Goal: Task Accomplishment & Management: Use online tool/utility

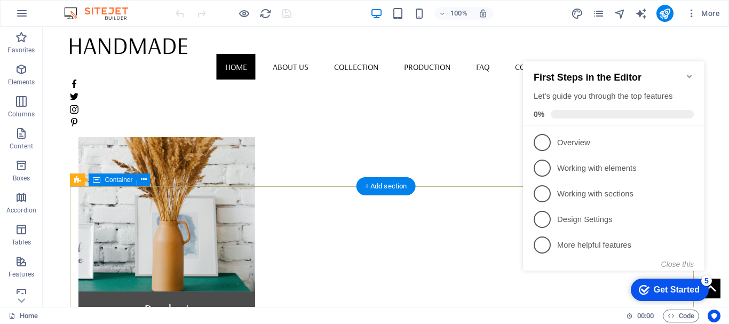
scroll to position [801, 0]
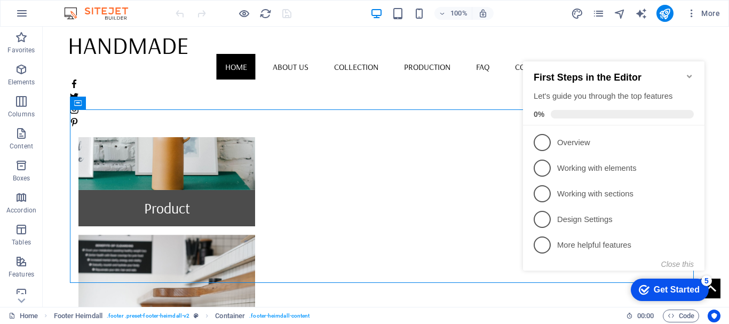
click at [691, 75] on icon "Minimize checklist" at bounding box center [689, 76] width 5 height 3
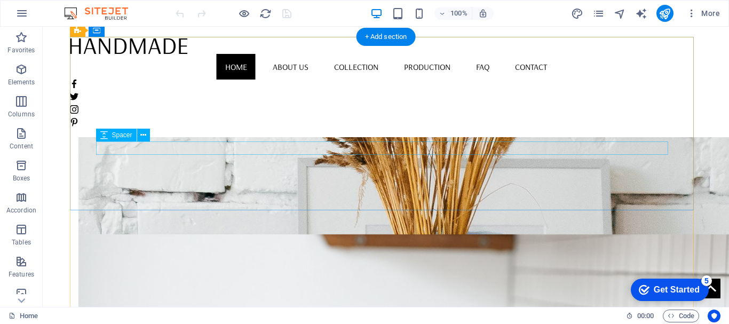
scroll to position [729, 0]
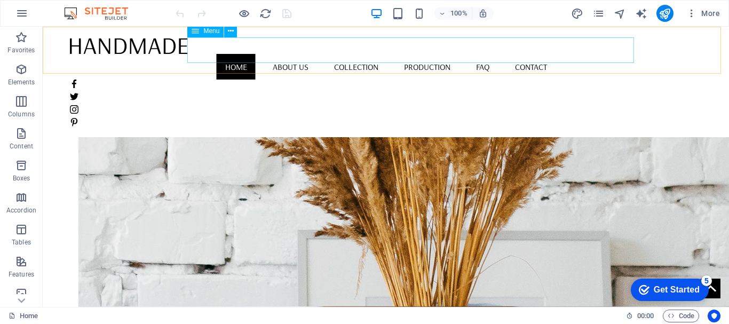
click at [448, 54] on nav "Home About us Collection Production FAQ Contact" at bounding box center [385, 67] width 631 height 26
click at [447, 54] on nav "Home About us Collection Production FAQ Contact" at bounding box center [385, 67] width 631 height 26
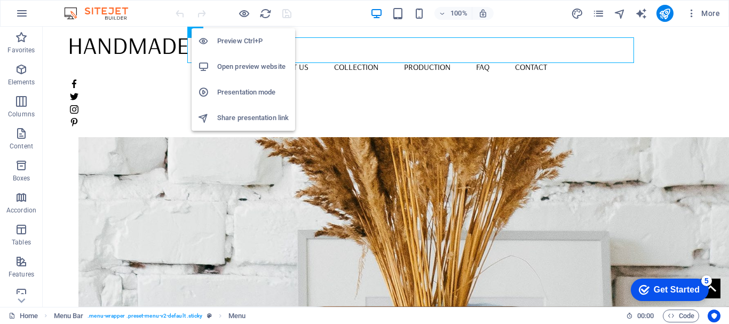
click at [250, 64] on h6 "Open preview website" at bounding box center [253, 66] width 72 height 13
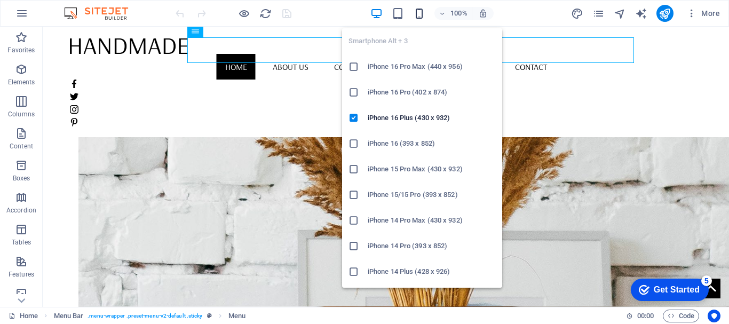
click at [418, 12] on icon "button" at bounding box center [419, 13] width 12 height 12
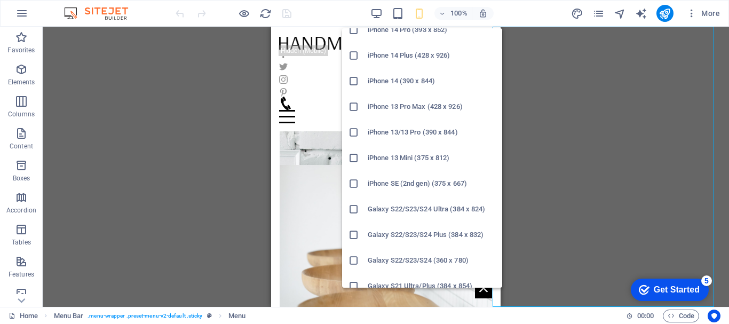
scroll to position [106, 0]
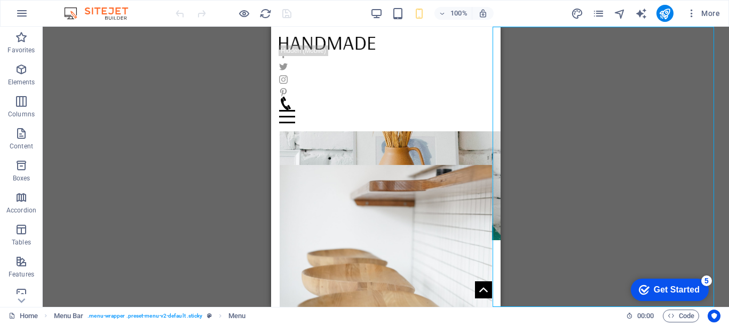
click at [594, 123] on div "Drag here to replace the existing content. Press “Ctrl” if you want to create a…" at bounding box center [386, 167] width 686 height 280
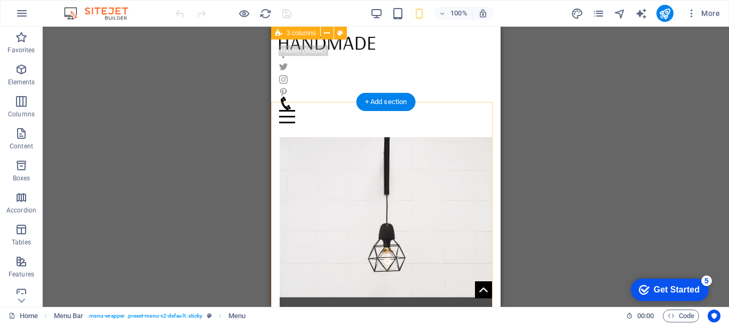
scroll to position [122, 0]
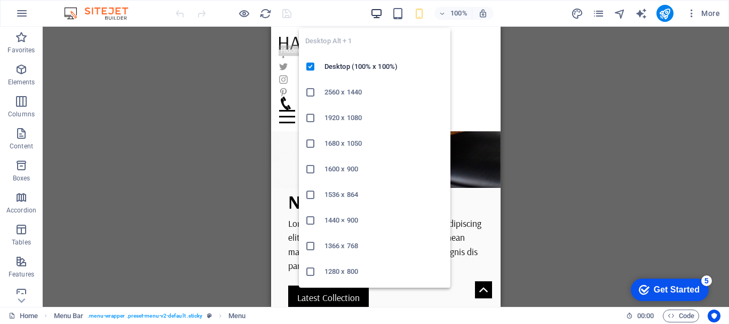
click at [378, 14] on icon "button" at bounding box center [376, 13] width 12 height 12
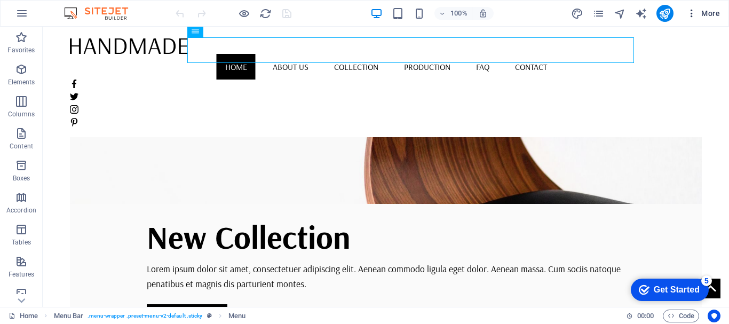
click at [692, 12] on icon "button" at bounding box center [691, 13] width 11 height 11
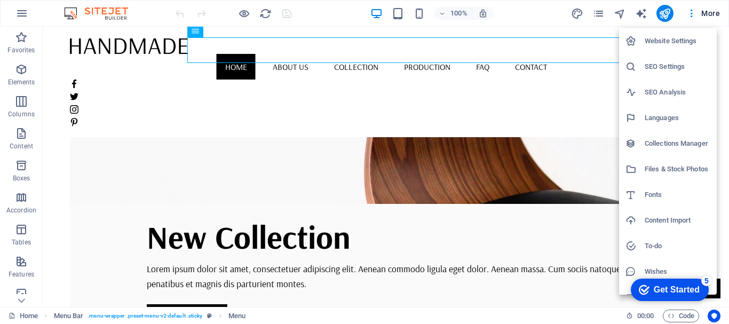
click at [681, 39] on h6 "Website Settings" at bounding box center [678, 41] width 66 height 13
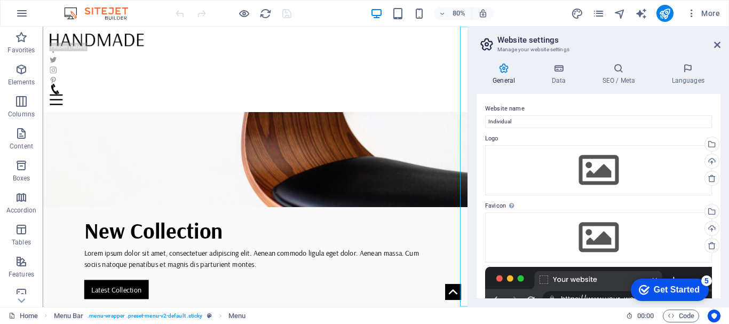
drag, startPoint x: 681, startPoint y: 39, endPoint x: 686, endPoint y: 44, distance: 6.8
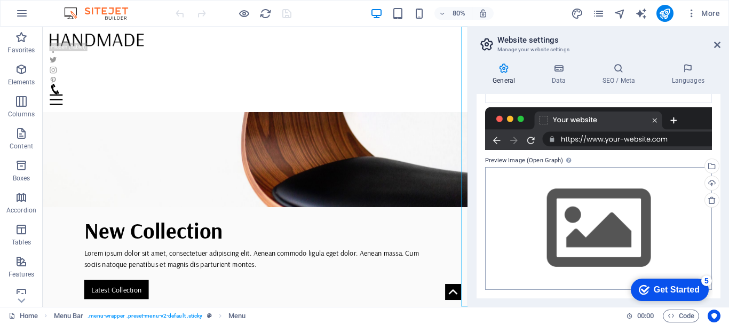
scroll to position [0, 0]
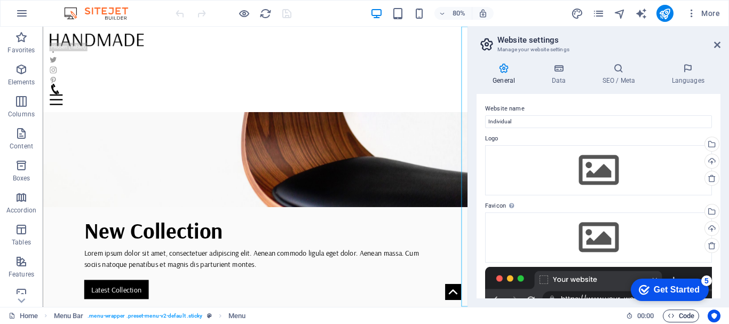
click at [678, 318] on span "Code" at bounding box center [681, 316] width 27 height 13
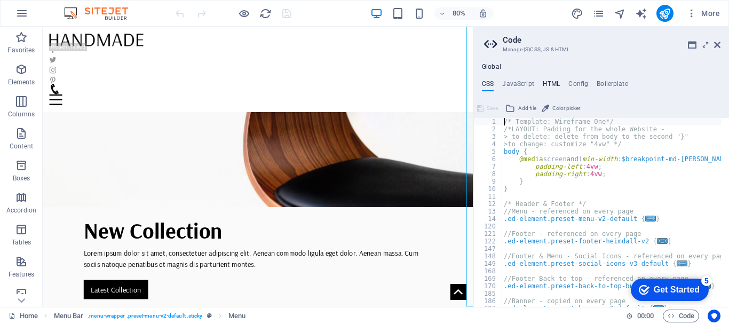
click at [553, 86] on h4 "HTML" at bounding box center [552, 86] width 18 height 12
type textarea "{{content}}"
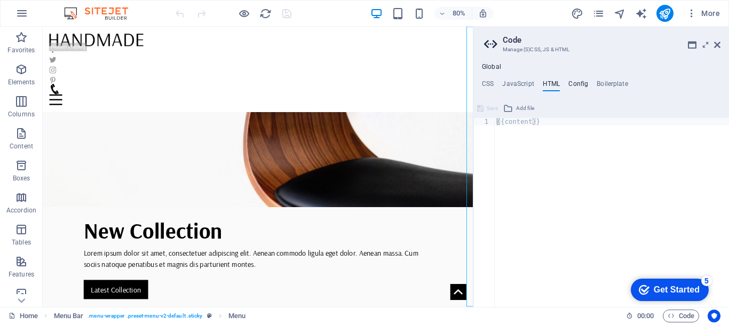
click at [580, 83] on h4 "Config" at bounding box center [578, 86] width 20 height 12
type textarea "$fc-headlines: H1;"
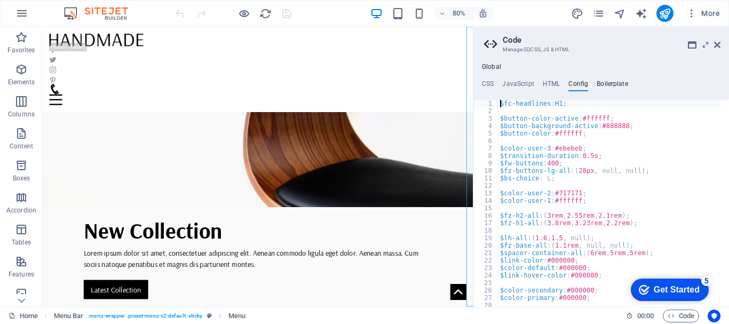
click at [614, 84] on h4 "Boilerplate" at bounding box center [612, 86] width 31 height 12
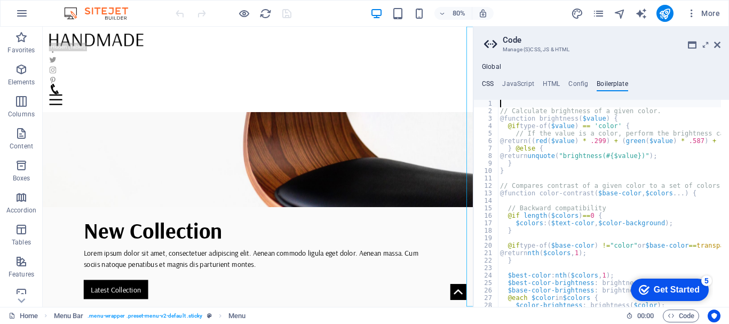
click at [488, 83] on h4 "CSS" at bounding box center [488, 86] width 12 height 12
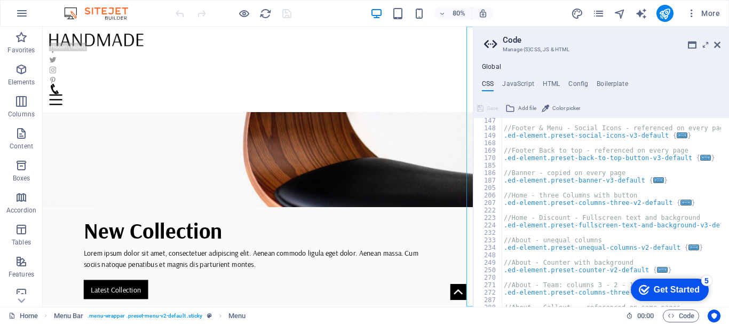
scroll to position [32, 0]
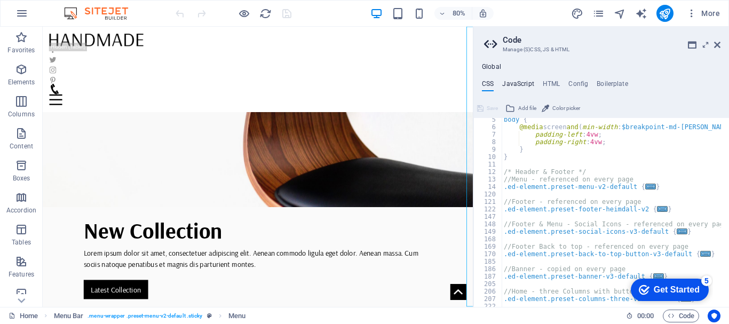
click at [521, 82] on h4 "JavaScript" at bounding box center [517, 86] width 31 height 12
type textarea "/* JS for preset "Menu V2" */"
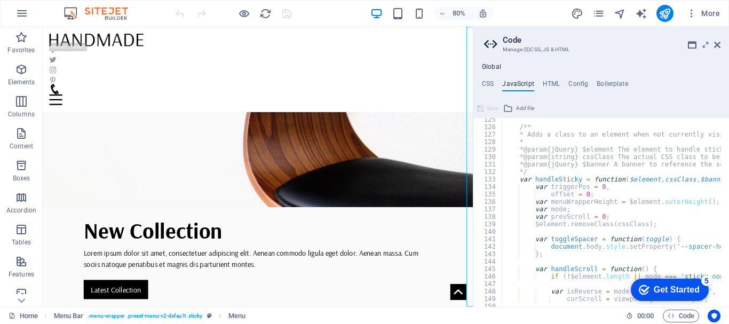
scroll to position [1025, 0]
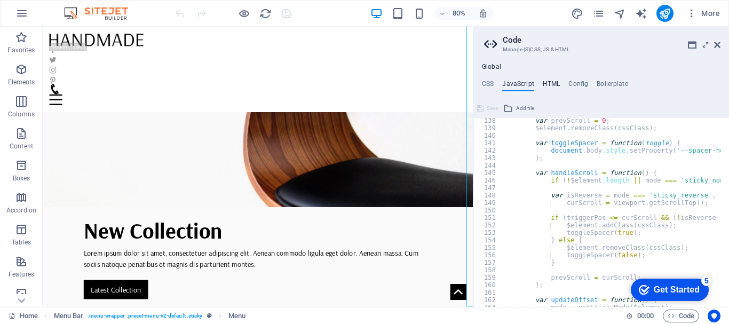
click at [547, 84] on h4 "HTML" at bounding box center [552, 86] width 18 height 12
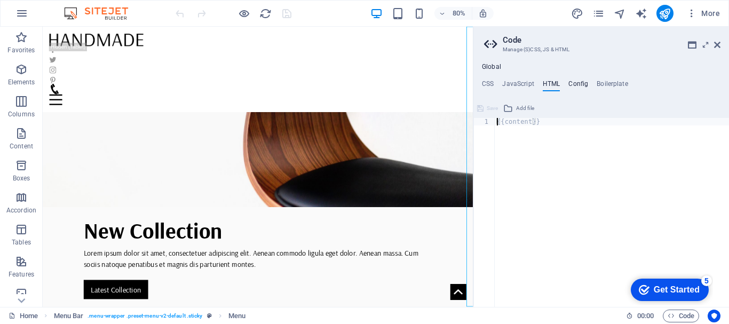
click at [582, 84] on h4 "Config" at bounding box center [578, 86] width 20 height 12
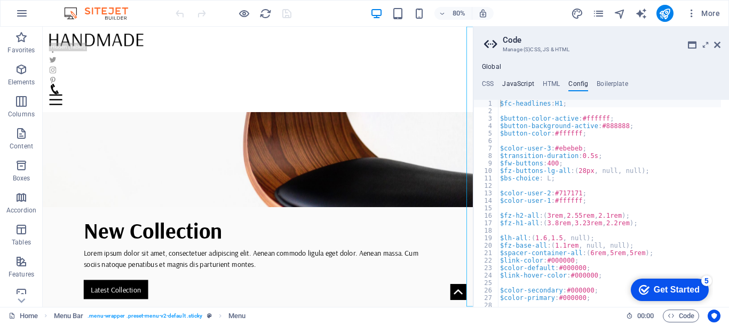
click at [519, 84] on h4 "JavaScript" at bounding box center [517, 86] width 31 height 12
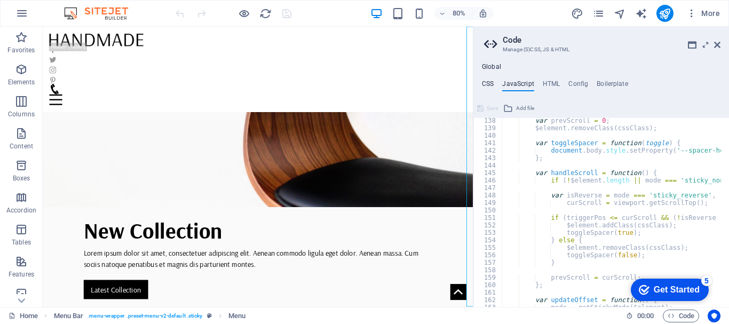
click at [488, 85] on h4 "CSS" at bounding box center [488, 86] width 12 height 12
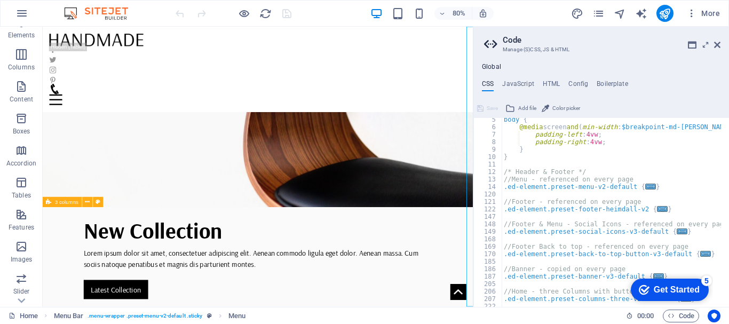
scroll to position [200, 0]
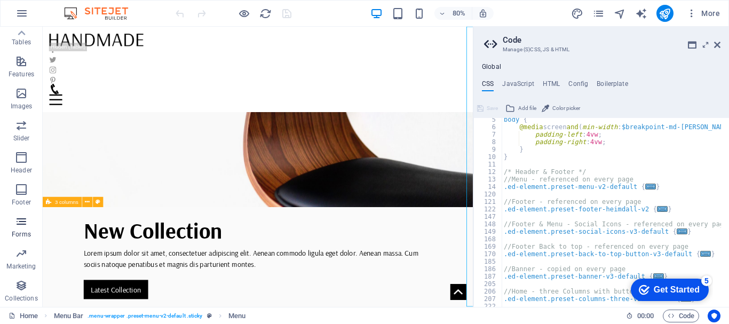
click at [20, 225] on icon "button" at bounding box center [21, 221] width 13 height 13
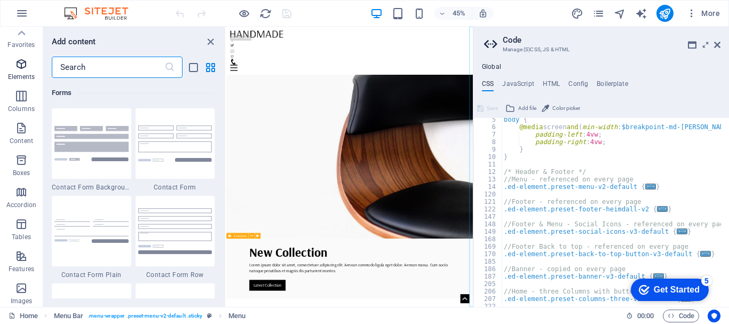
scroll to position [0, 0]
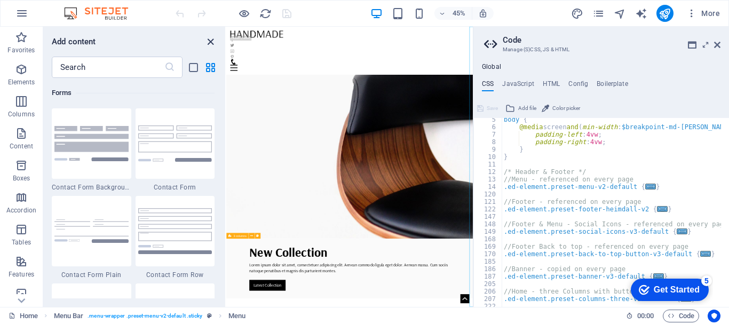
click at [210, 42] on icon "close panel" at bounding box center [210, 42] width 12 height 12
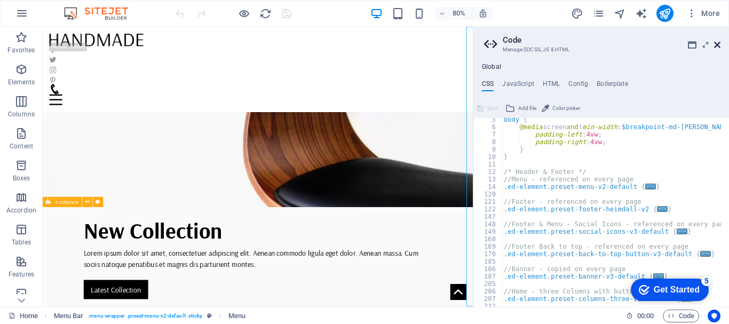
click at [720, 45] on icon at bounding box center [717, 45] width 6 height 9
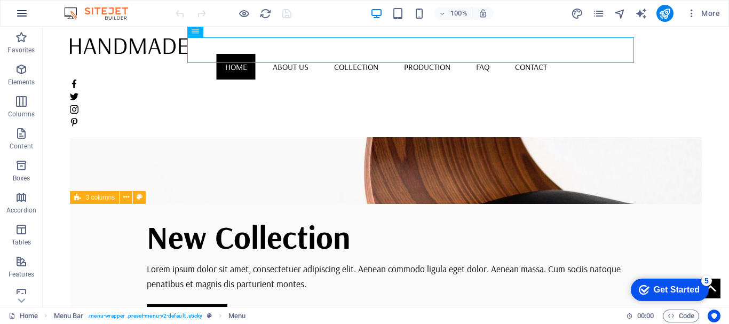
click at [26, 13] on icon "button" at bounding box center [21, 13] width 13 height 13
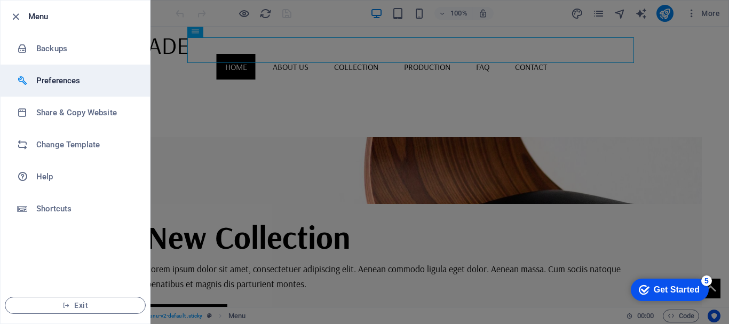
click at [64, 76] on h6 "Preferences" at bounding box center [85, 80] width 99 height 13
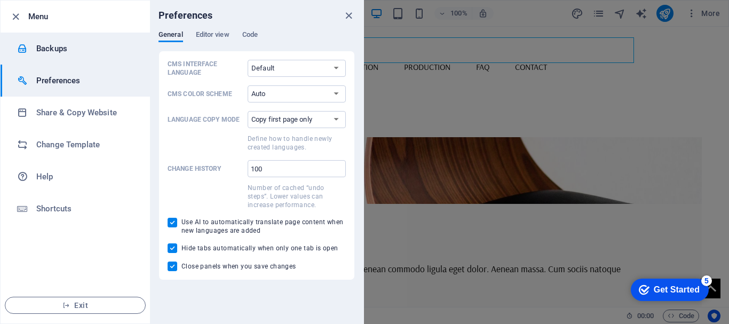
click at [44, 49] on h6 "Backups" at bounding box center [85, 48] width 99 height 13
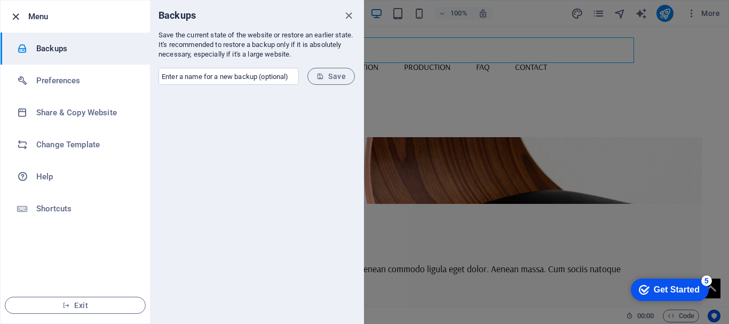
click at [17, 17] on icon "button" at bounding box center [16, 17] width 12 height 12
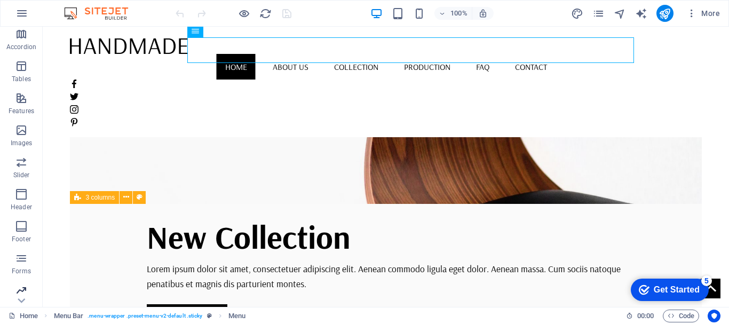
scroll to position [200, 0]
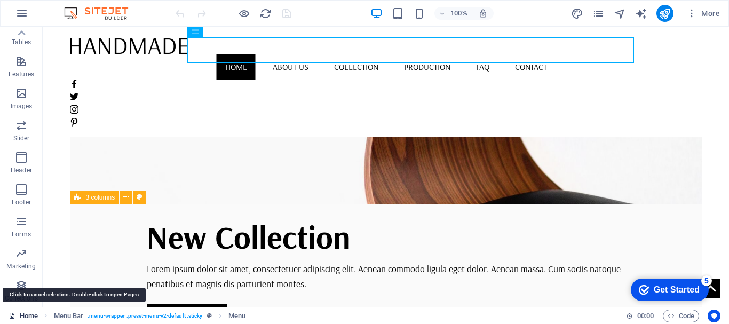
click at [26, 317] on link "Home" at bounding box center [23, 316] width 29 height 13
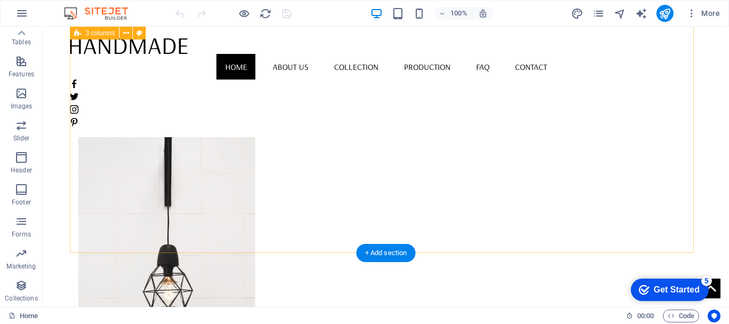
scroll to position [709, 0]
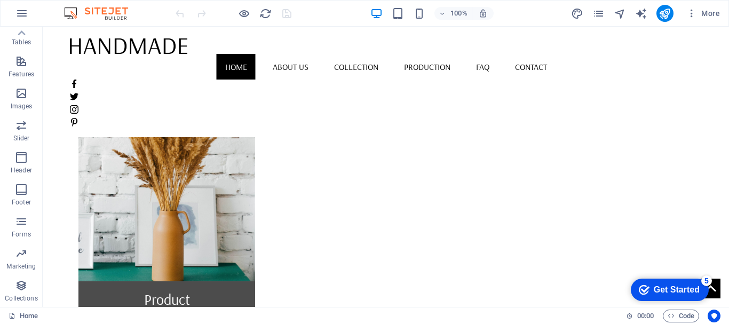
click at [669, 285] on div "Get Started" at bounding box center [677, 290] width 46 height 10
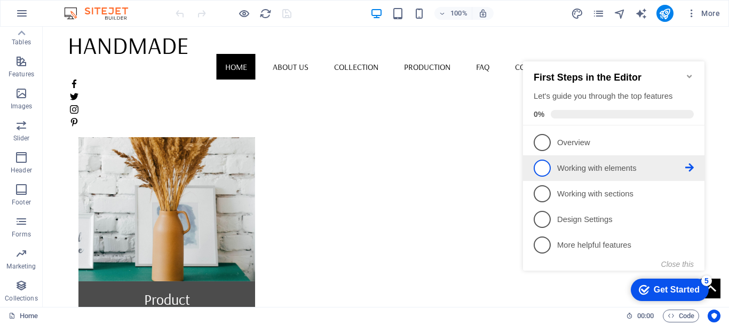
click at [614, 170] on p "Working with elements - incomplete" at bounding box center [621, 168] width 128 height 11
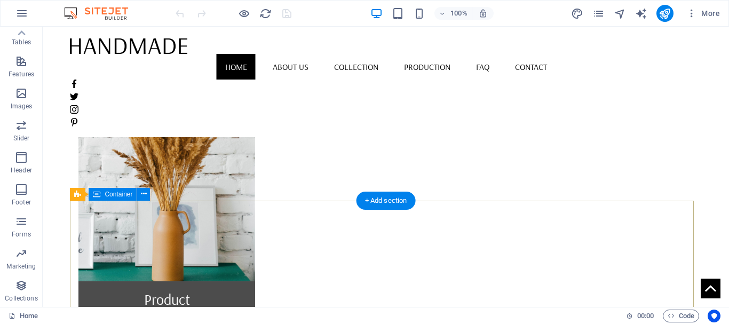
scroll to position [0, 0]
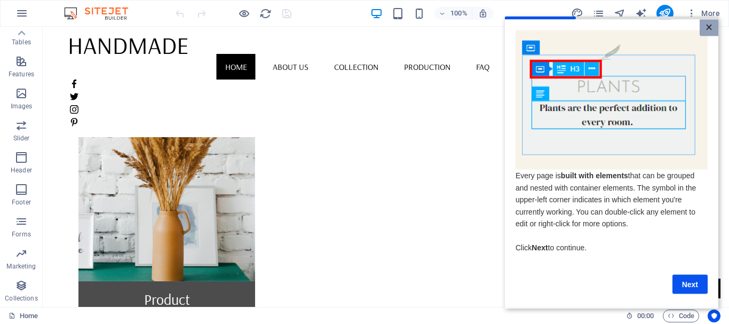
click at [710, 33] on link "×" at bounding box center [709, 27] width 19 height 17
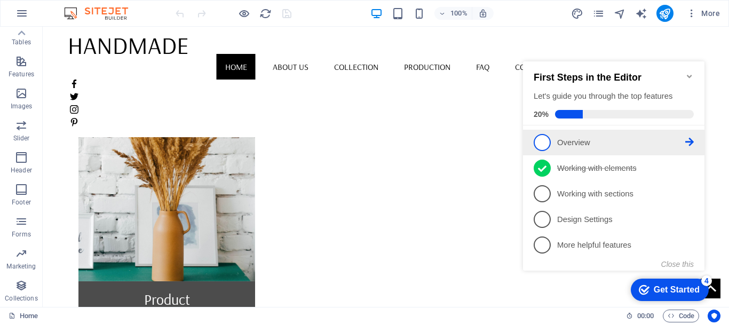
click at [548, 143] on span "1" at bounding box center [542, 142] width 17 height 17
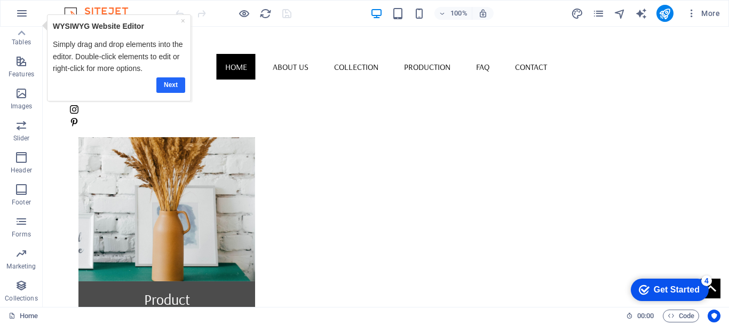
click at [170, 86] on link "Next" at bounding box center [170, 84] width 29 height 15
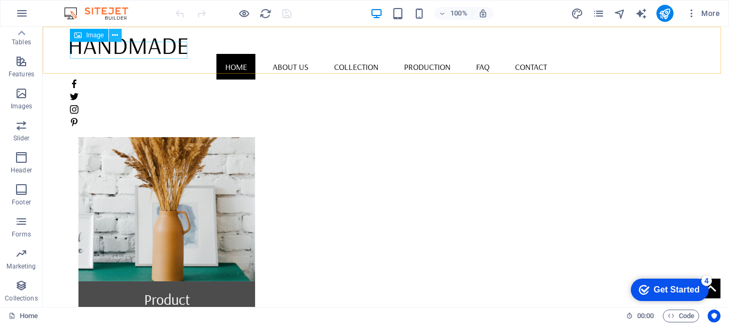
click at [115, 36] on icon at bounding box center [115, 35] width 6 height 11
click at [96, 53] on figure at bounding box center [385, 45] width 631 height 17
click at [88, 34] on span "Image" at bounding box center [95, 35] width 18 height 6
click at [118, 36] on icon at bounding box center [115, 35] width 6 height 11
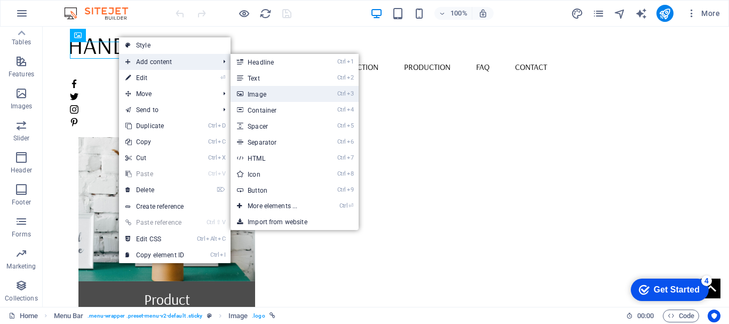
click at [263, 92] on link "Ctrl 3 Image" at bounding box center [275, 94] width 88 height 16
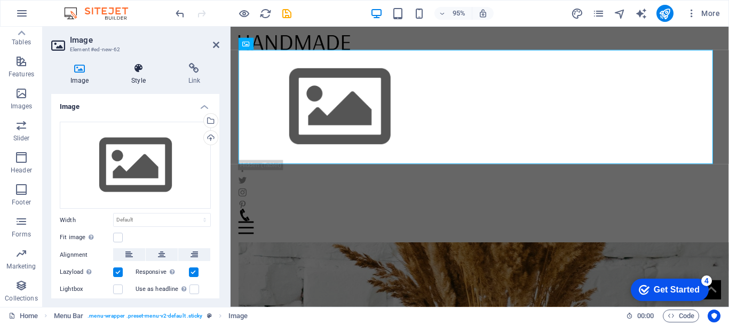
click at [138, 76] on h4 "Style" at bounding box center [140, 74] width 57 height 22
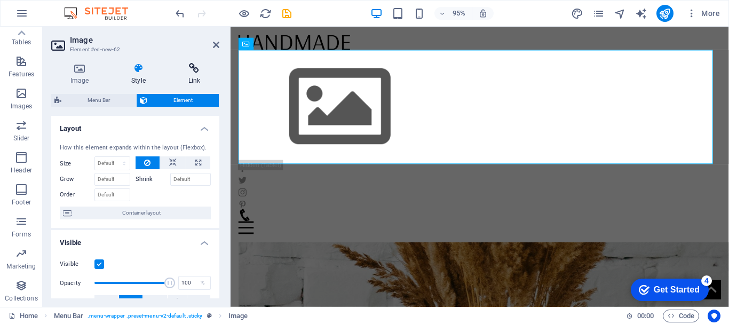
click at [191, 72] on icon at bounding box center [194, 68] width 50 height 11
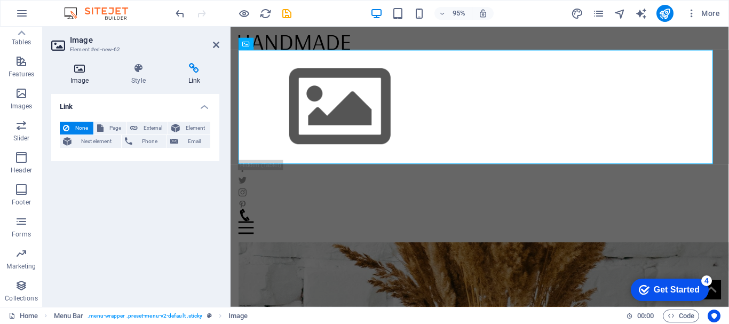
click at [76, 70] on icon at bounding box center [79, 68] width 57 height 11
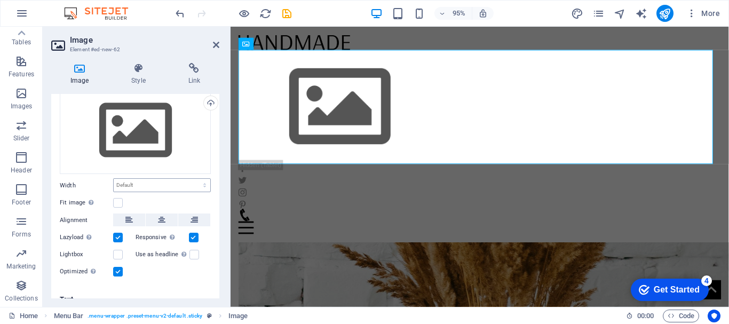
scroll to position [48, 0]
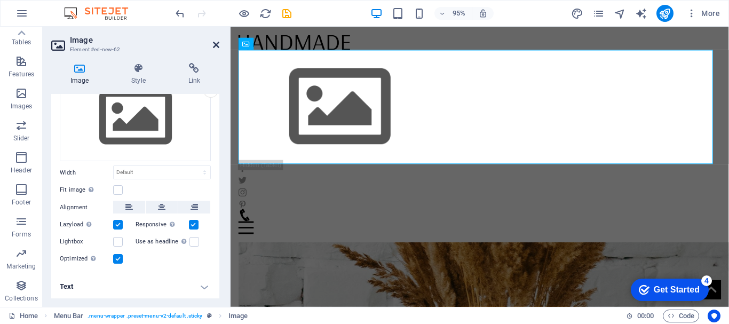
click at [214, 44] on icon at bounding box center [216, 45] width 6 height 9
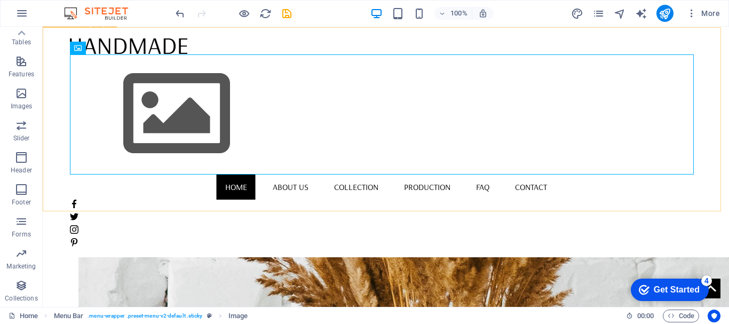
scroll to position [726, 0]
click at [180, 11] on icon "undo" at bounding box center [180, 13] width 12 height 12
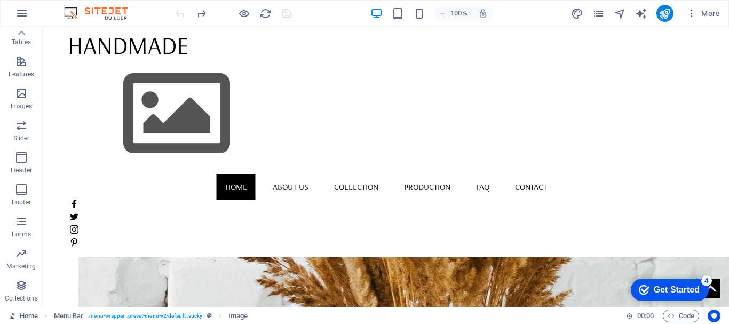
scroll to position [590, 0]
